Goal: Information Seeking & Learning: Learn about a topic

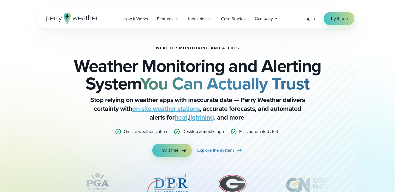
scroll to position [197, 0]
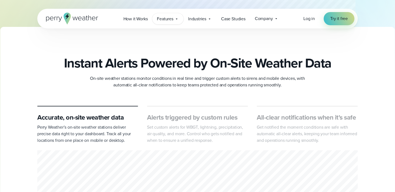
click at [170, 19] on span "Features" at bounding box center [165, 19] width 16 height 7
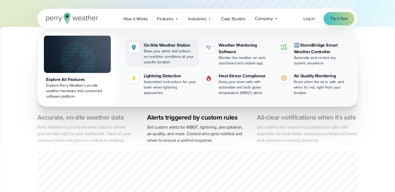
click at [169, 45] on div "On-Site Weather Station" at bounding box center [170, 45] width 53 height 7
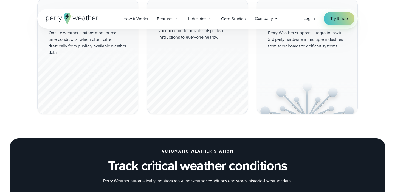
scroll to position [463, 0]
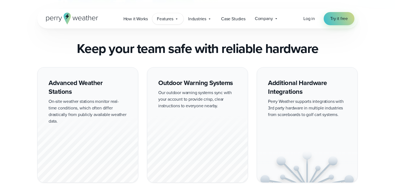
click at [163, 21] on span "Features" at bounding box center [165, 19] width 16 height 7
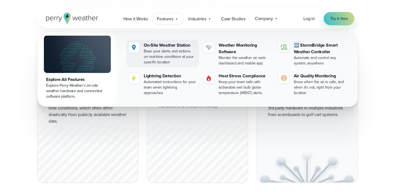
click at [171, 46] on div "On-Site Weather Station" at bounding box center [170, 45] width 53 height 7
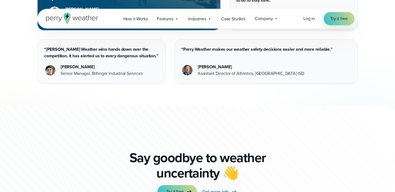
scroll to position [1536, 0]
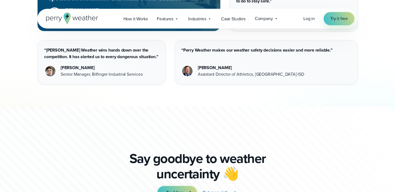
drag, startPoint x: 236, startPoint y: 68, endPoint x: 267, endPoint y: 68, distance: 30.1
click at [270, 71] on div "Assistant Director of Athletics, [GEOGRAPHIC_DATA] ISD" at bounding box center [251, 74] width 106 height 7
click at [283, 68] on div "Corey Eaton Assistant Director of Athletics, Dallas ISD" at bounding box center [265, 70] width 169 height 13
drag, startPoint x: 276, startPoint y: 68, endPoint x: 236, endPoint y: 68, distance: 39.5
click at [236, 68] on div "Corey Eaton Assistant Director of Athletics, Dallas ISD" at bounding box center [265, 70] width 169 height 13
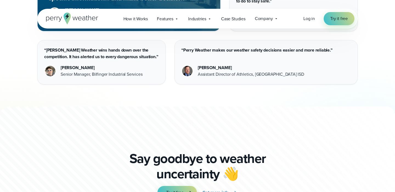
copy div "Athletics, Dallas ISD"
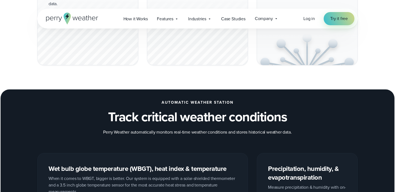
scroll to position [650, 0]
